Goal: Browse casually

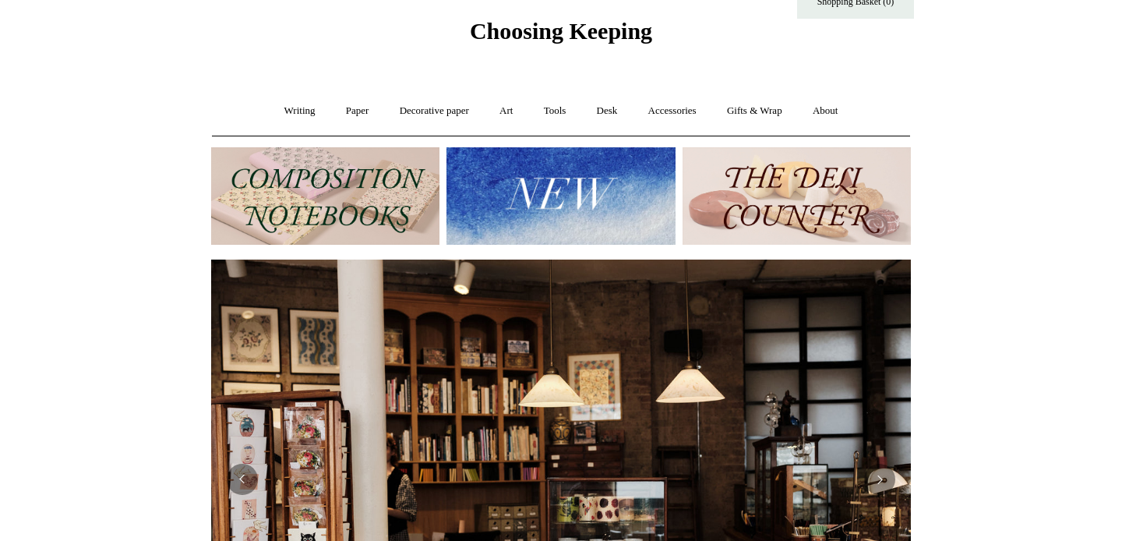
scroll to position [55, 0]
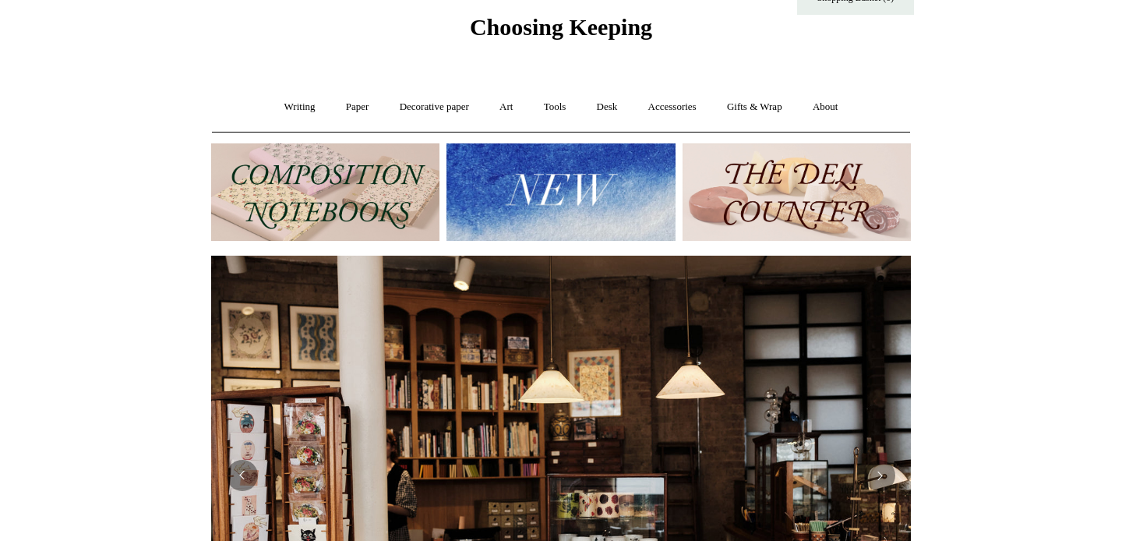
click at [374, 210] on img at bounding box center [325, 191] width 228 height 97
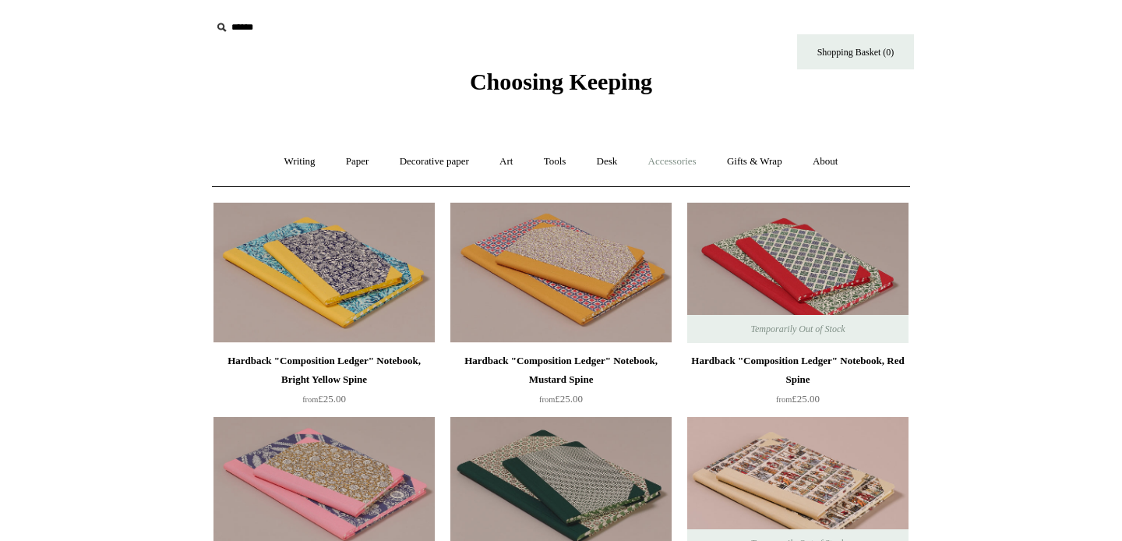
click at [660, 160] on link "Accessories +" at bounding box center [672, 161] width 76 height 41
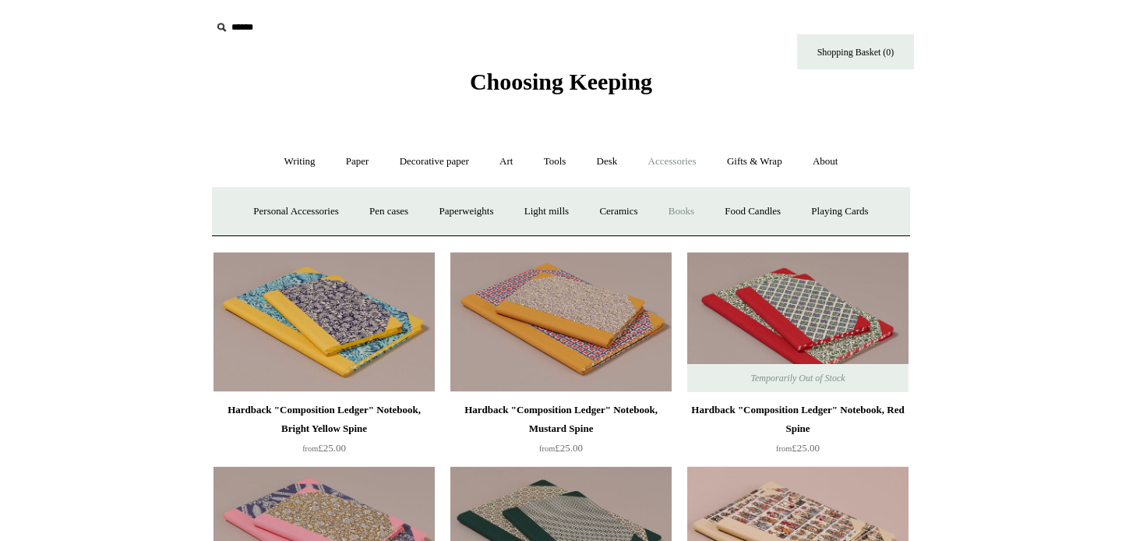
click at [690, 215] on link "Books" at bounding box center [682, 211] width 54 height 41
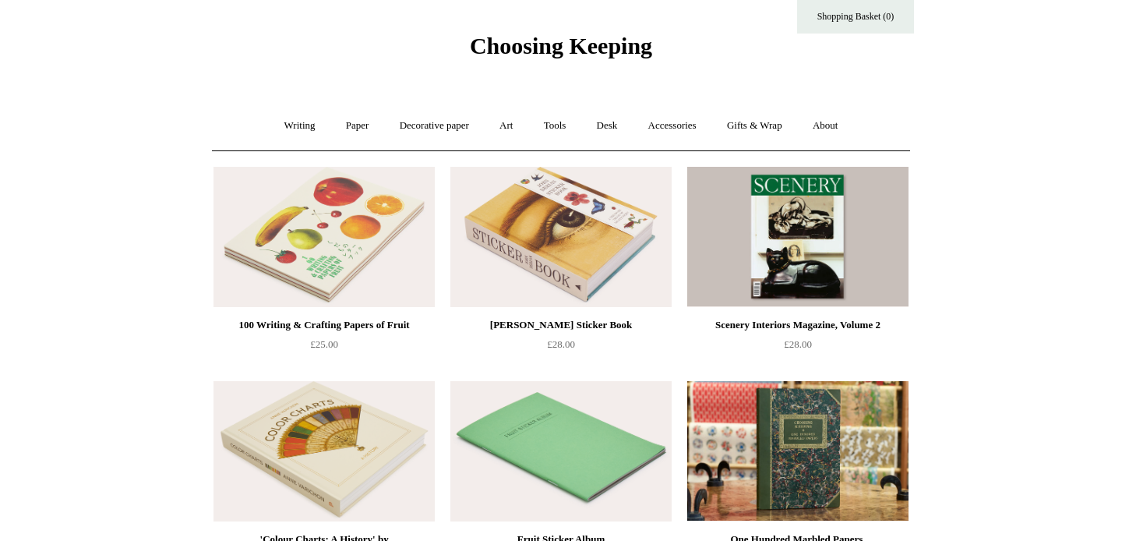
scroll to position [42, 0]
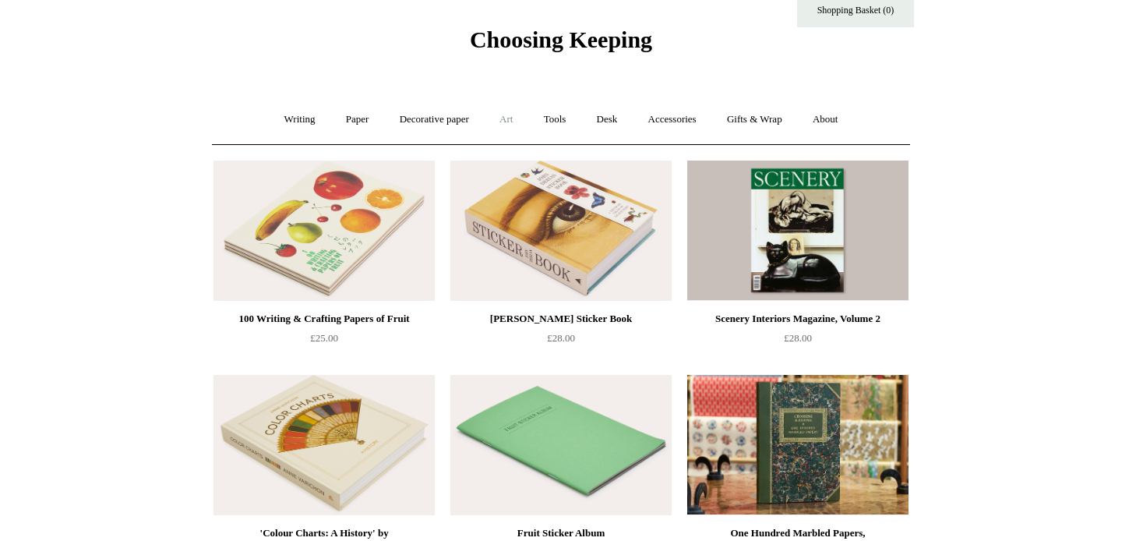
click at [516, 121] on link "Art +" at bounding box center [506, 119] width 41 height 41
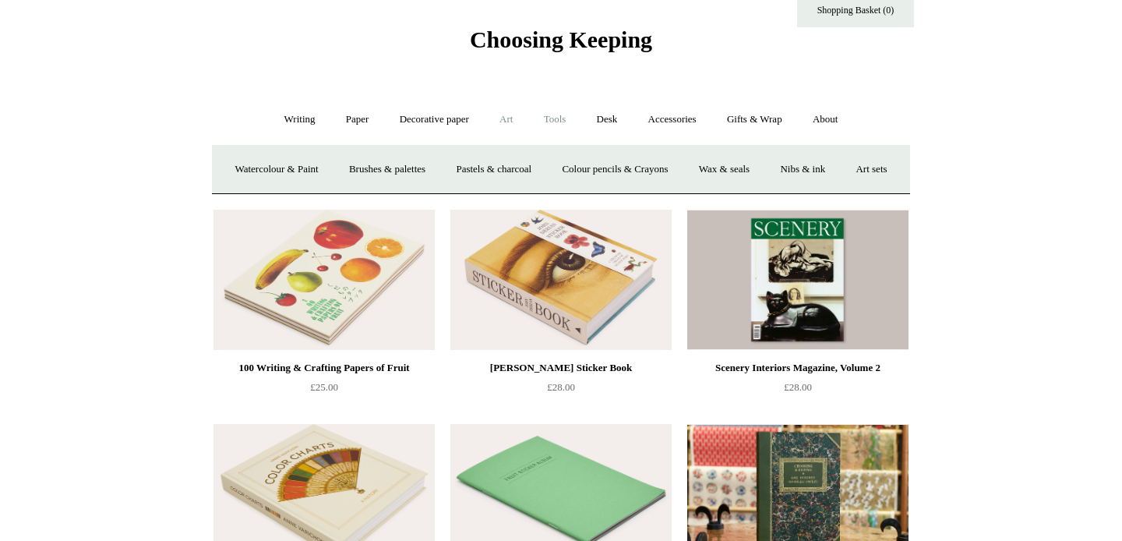
click at [563, 122] on link "Tools +" at bounding box center [555, 119] width 51 height 41
click at [457, 168] on link "Scissors" at bounding box center [472, 169] width 62 height 41
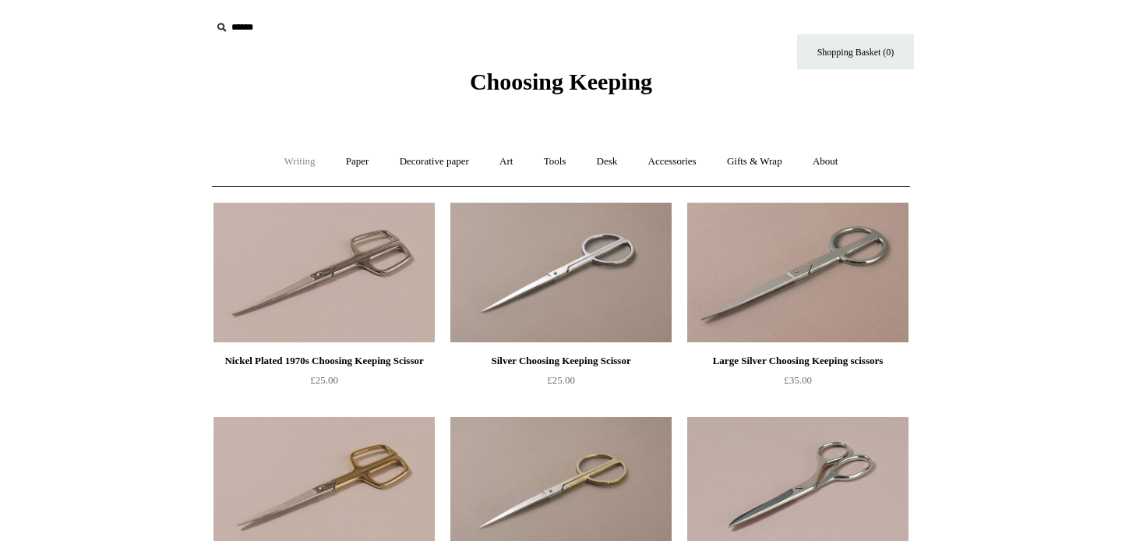
click at [292, 168] on link "Writing +" at bounding box center [299, 161] width 59 height 41
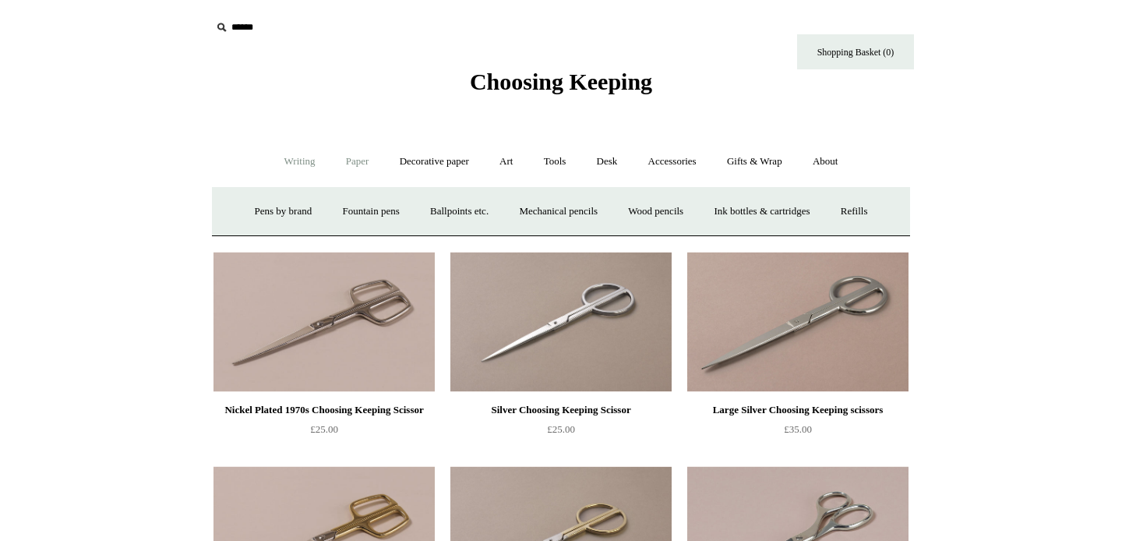
click at [348, 158] on link "Paper +" at bounding box center [357, 161] width 51 height 41
click at [328, 215] on link "Notebooks +" at bounding box center [343, 211] width 72 height 41
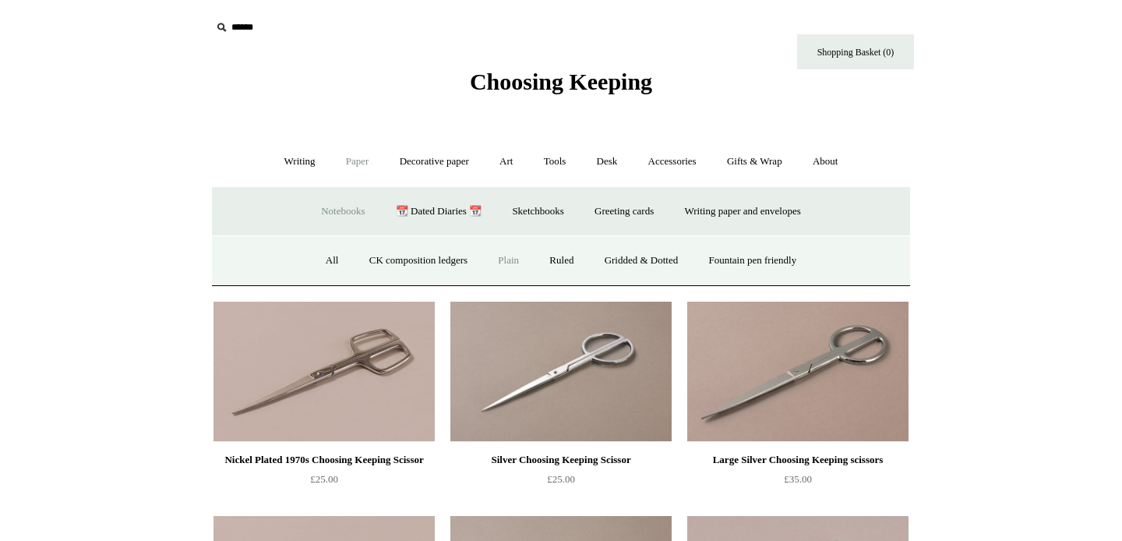
click at [493, 260] on link "Plain" at bounding box center [508, 260] width 49 height 41
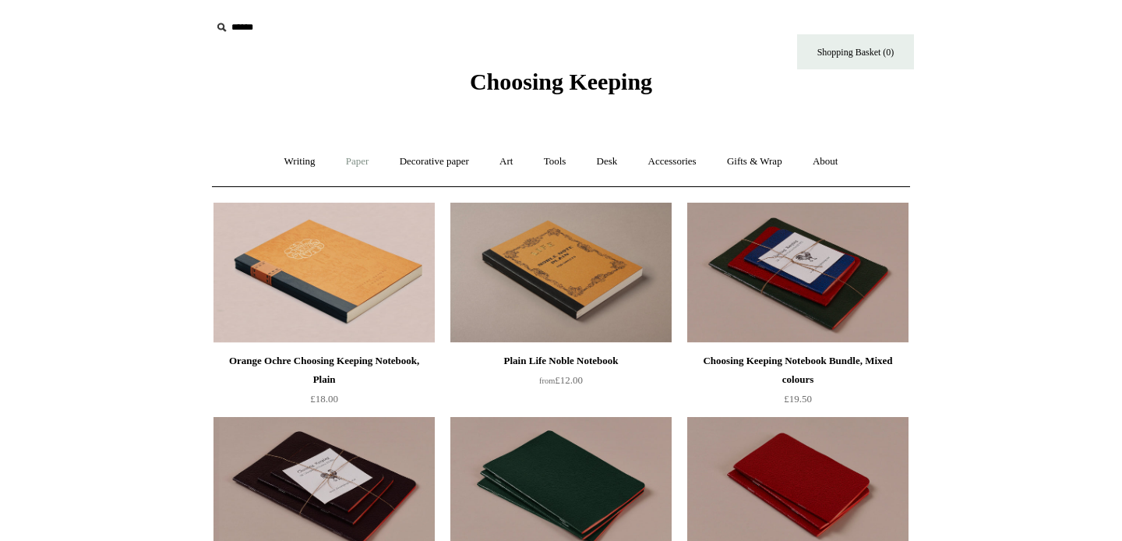
click at [346, 175] on link "Paper +" at bounding box center [357, 161] width 51 height 41
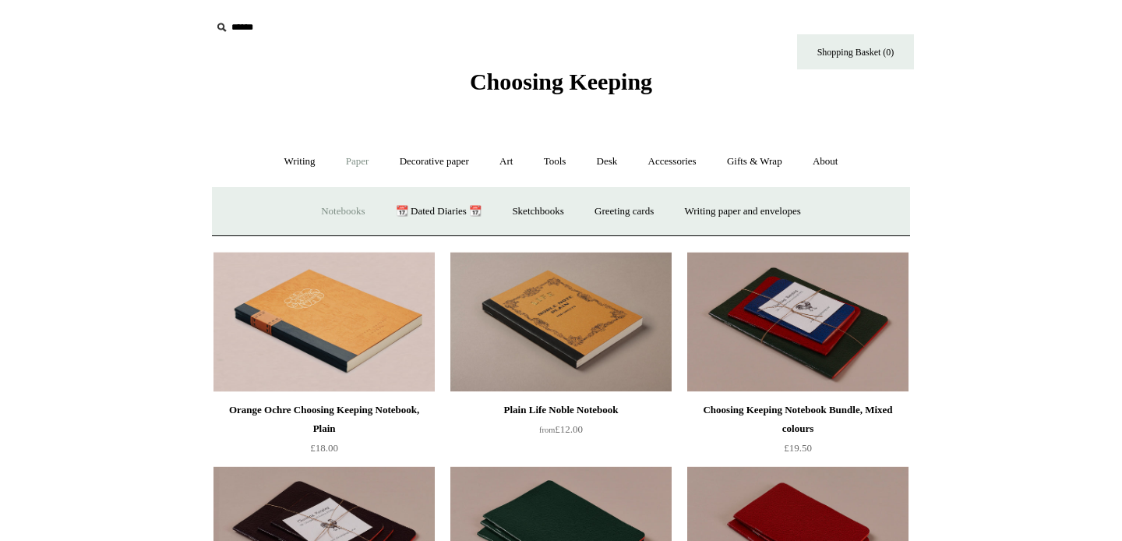
click at [338, 216] on link "Notebooks +" at bounding box center [343, 211] width 72 height 41
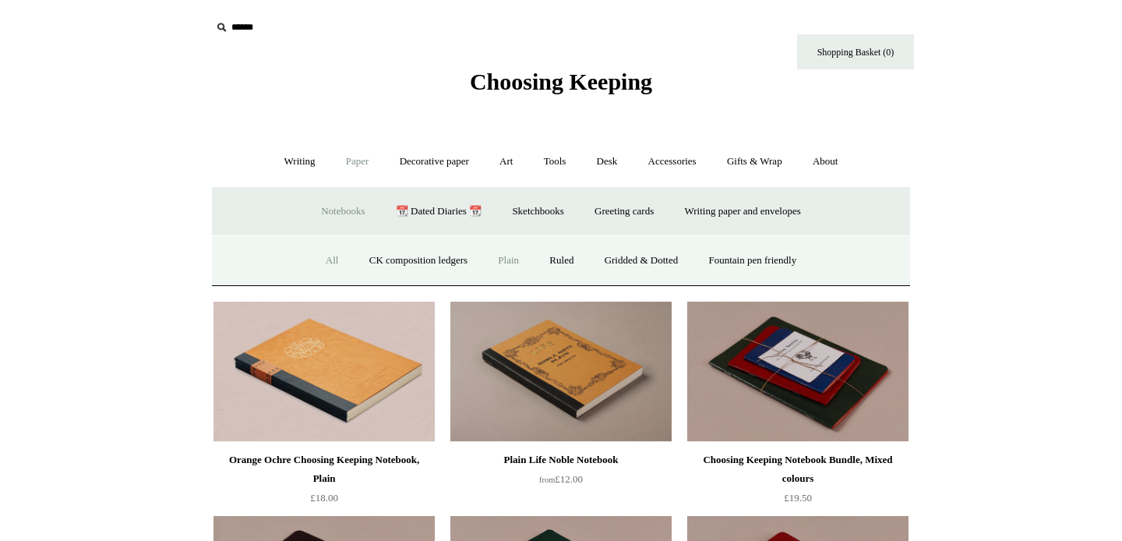
click at [316, 262] on link "All" at bounding box center [332, 260] width 41 height 41
